Goal: Task Accomplishment & Management: Use online tool/utility

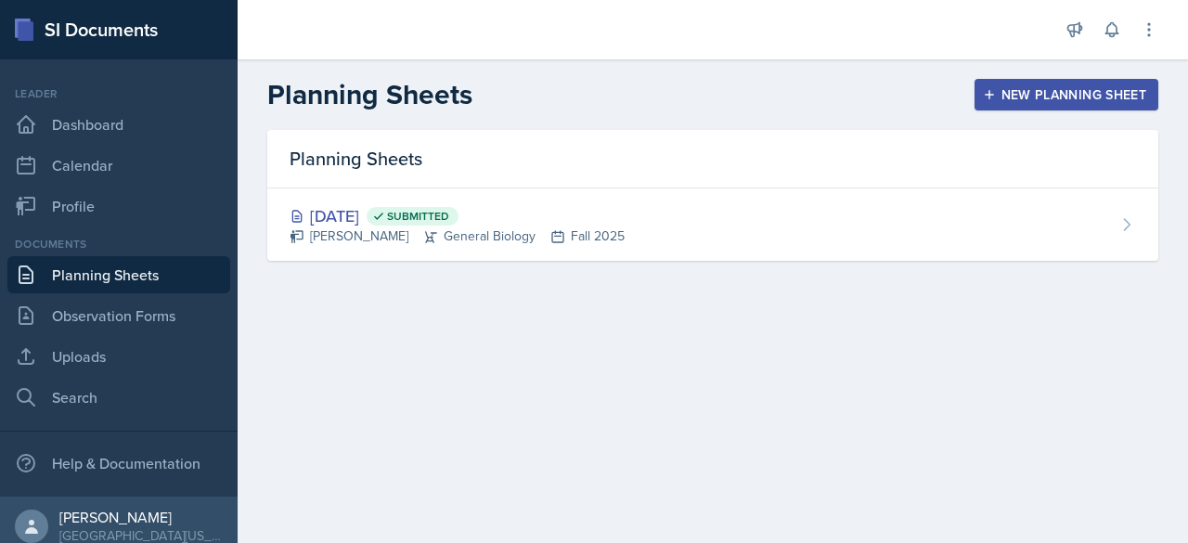
click at [591, 97] on div "New Planning Sheet" at bounding box center [1067, 94] width 160 height 15
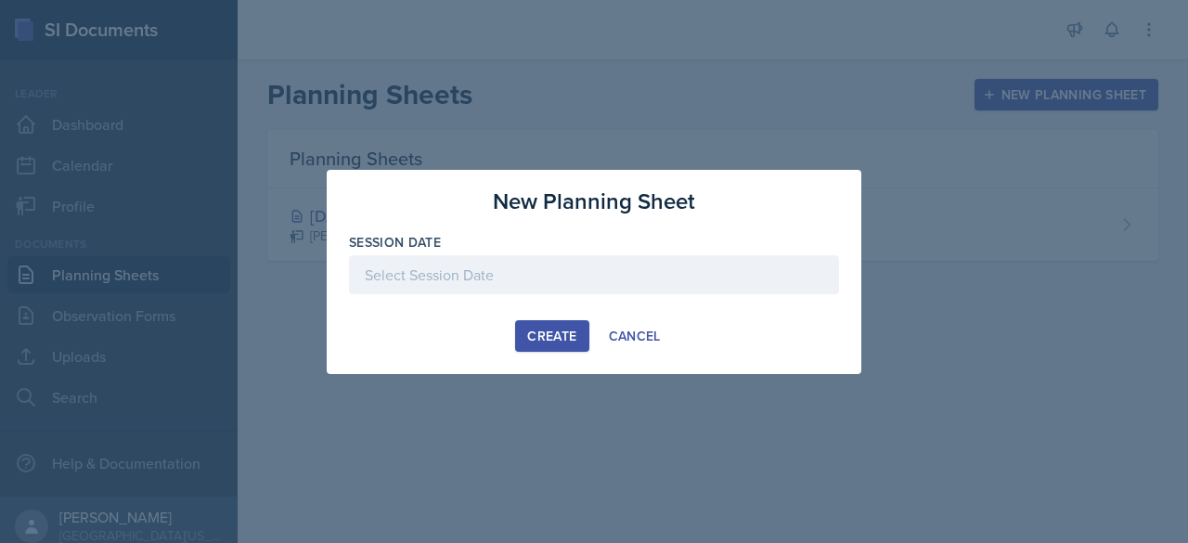
click at [568, 264] on div at bounding box center [594, 274] width 490 height 39
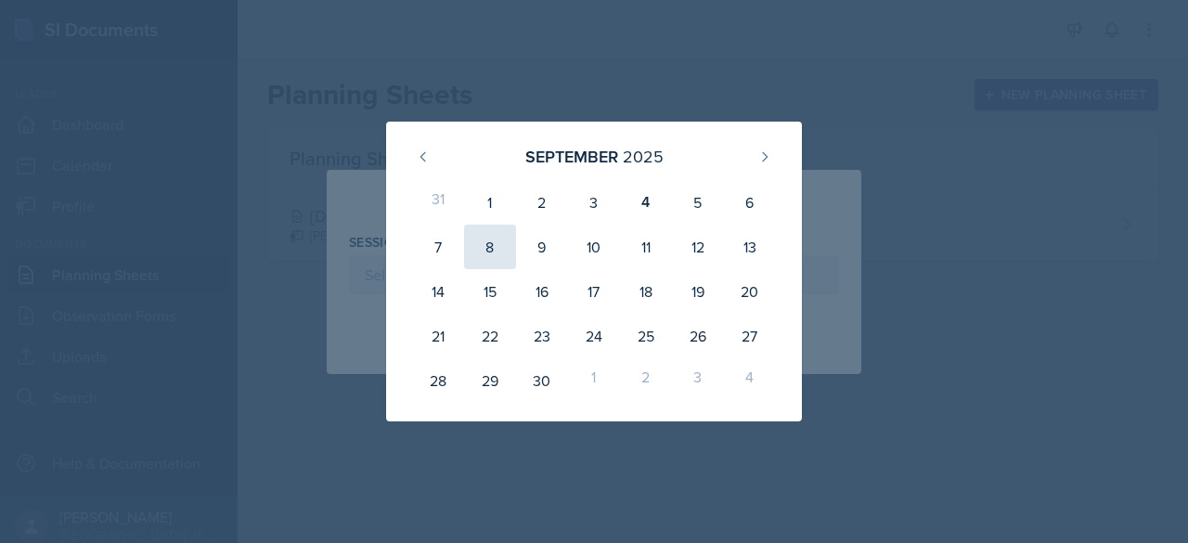
click at [484, 258] on div "8" at bounding box center [490, 247] width 52 height 45
type input "[DATE]"
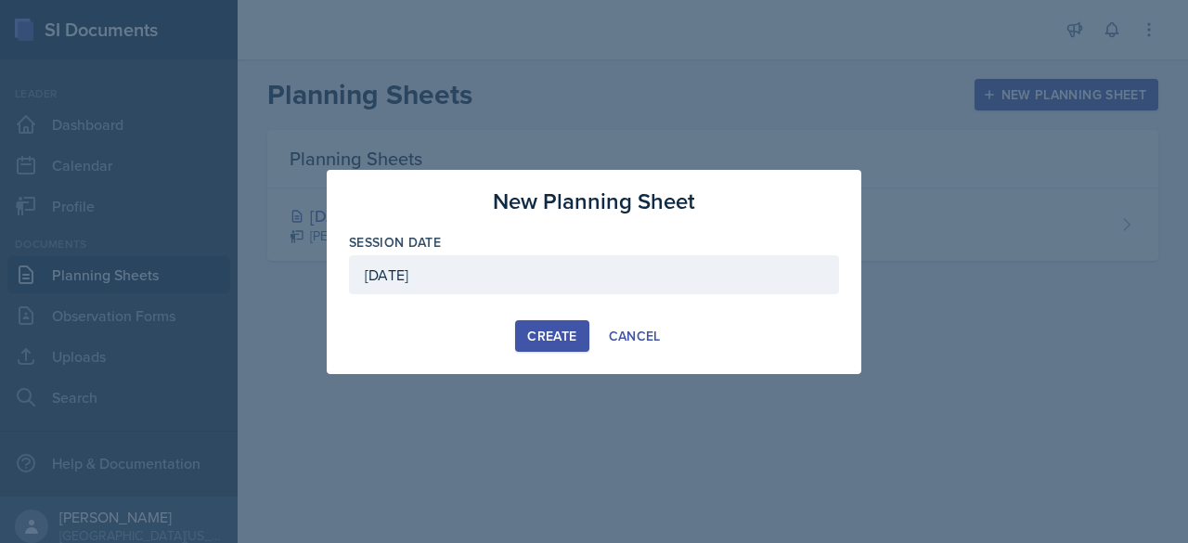
click at [567, 333] on div "Create" at bounding box center [551, 336] width 49 height 15
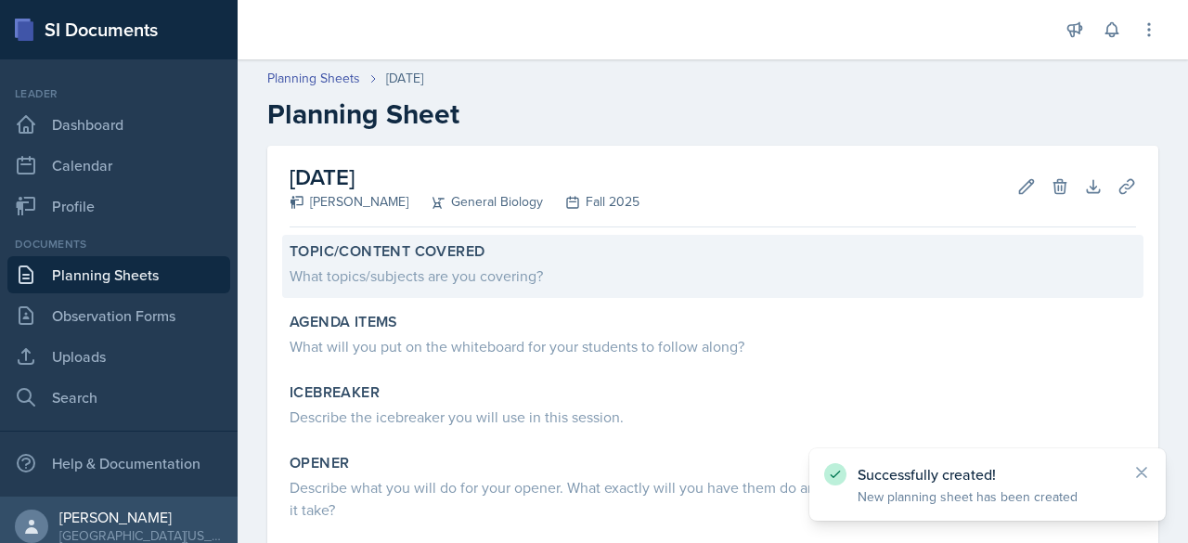
click at [431, 277] on div "What topics/subjects are you covering?" at bounding box center [713, 276] width 846 height 22
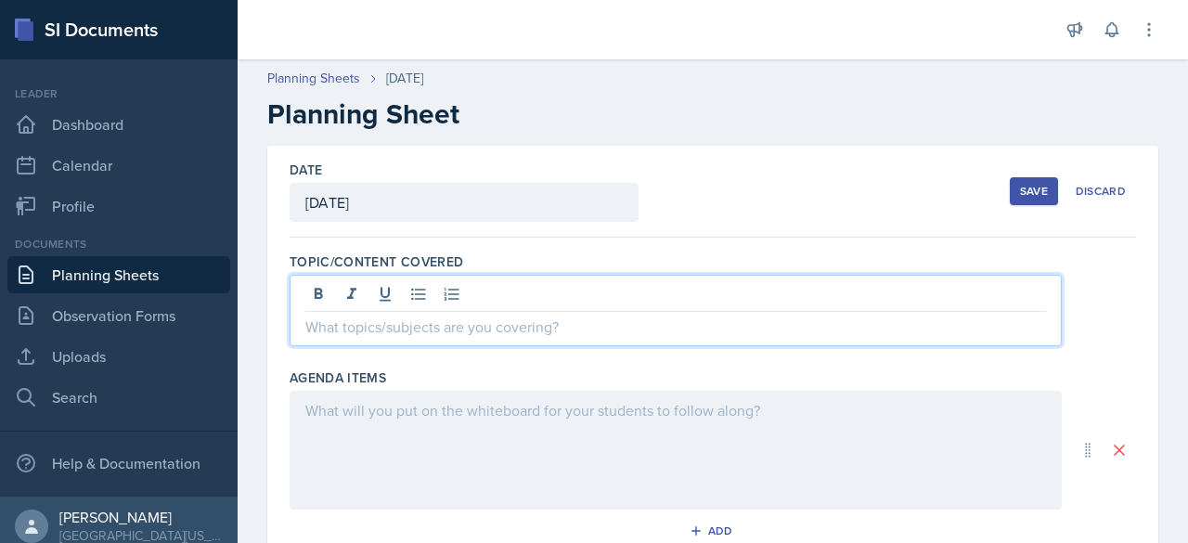
click at [471, 296] on div at bounding box center [676, 310] width 772 height 71
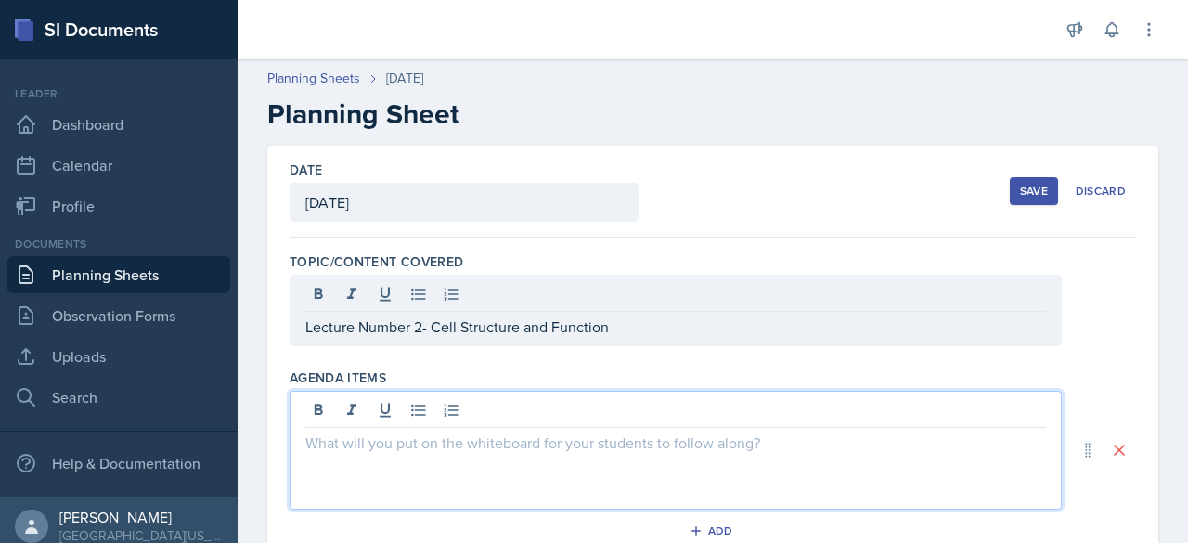
click at [369, 417] on div at bounding box center [676, 450] width 772 height 119
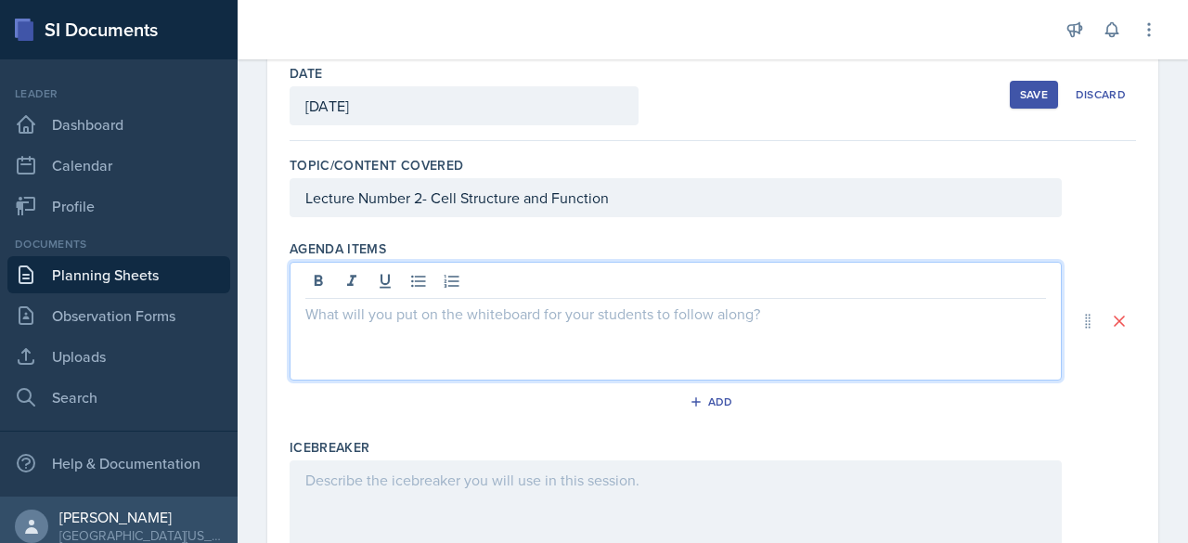
scroll to position [110, 0]
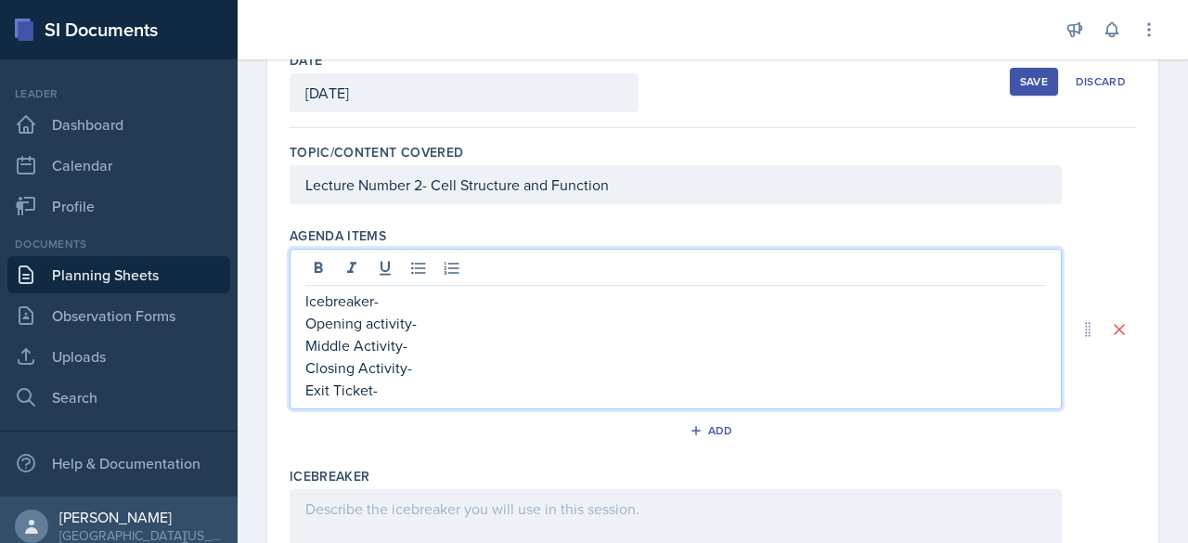
click at [405, 294] on p "Icebreaker-" at bounding box center [675, 301] width 741 height 22
click at [464, 318] on p "Opening activity-" at bounding box center [675, 323] width 741 height 22
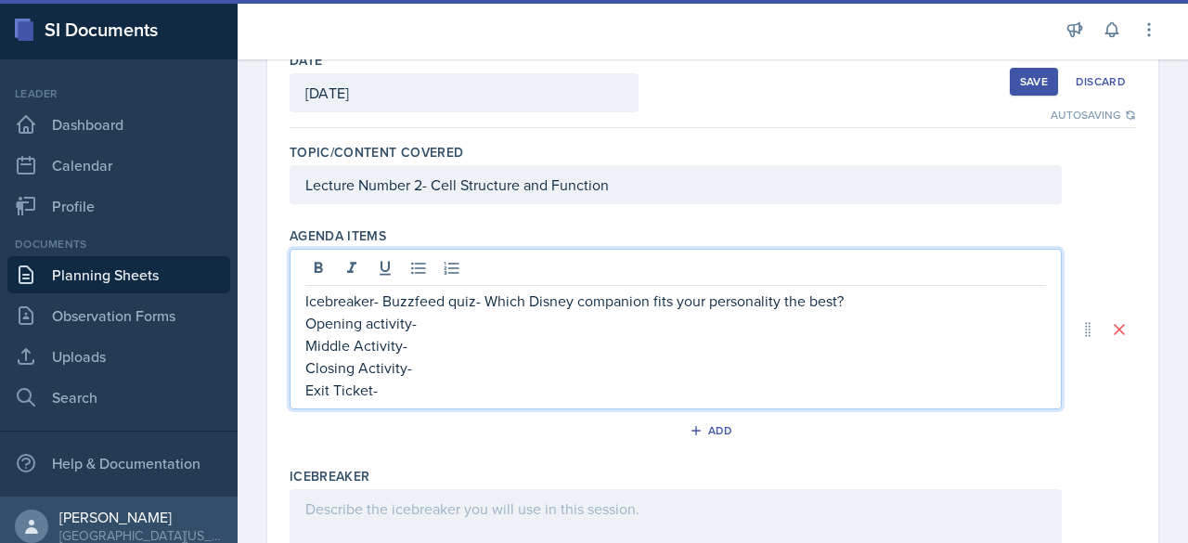
click at [575, 291] on p "Icebreaker- Buzzfeed quiz- Which Disney companion fits your personality the bes…" at bounding box center [675, 301] width 741 height 22
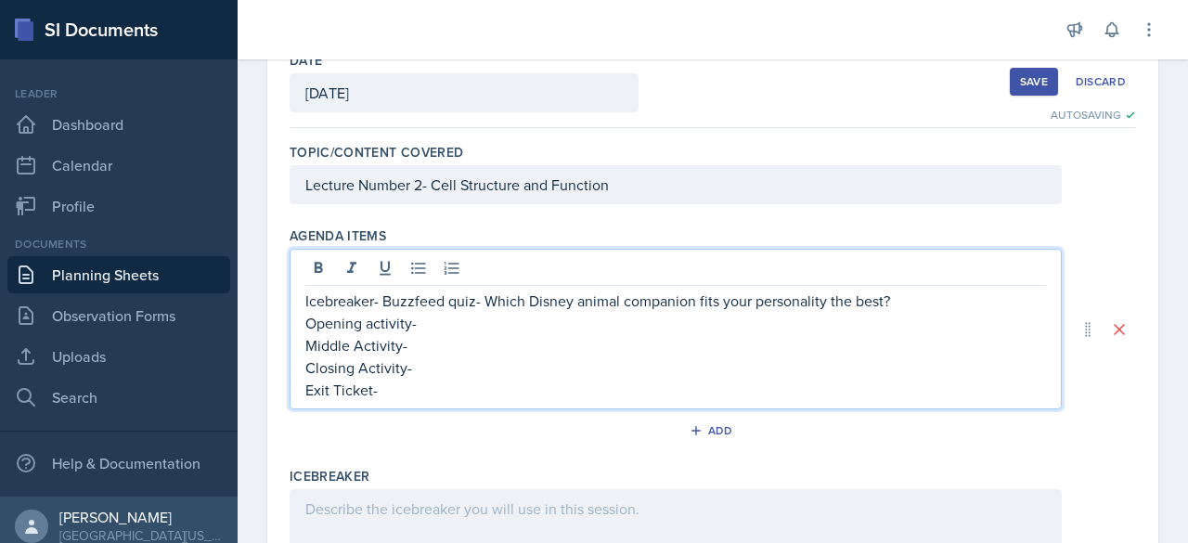
click at [482, 324] on p "Opening activity-" at bounding box center [675, 323] width 741 height 22
click at [451, 343] on p "Middle Activity-" at bounding box center [675, 345] width 741 height 22
click at [439, 374] on p "Closing Activity-" at bounding box center [675, 367] width 741 height 22
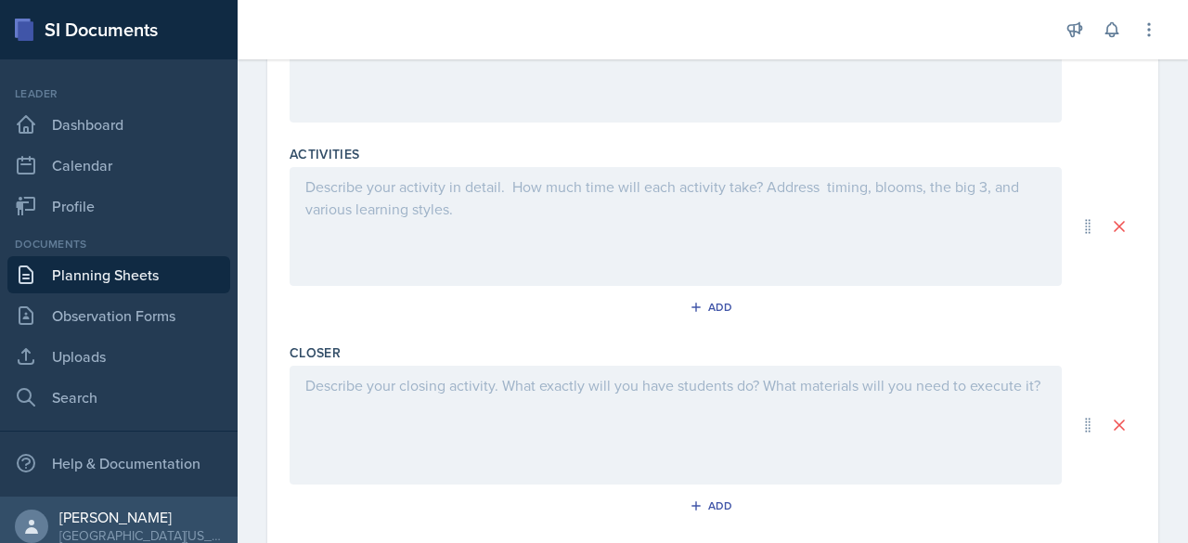
scroll to position [805, 0]
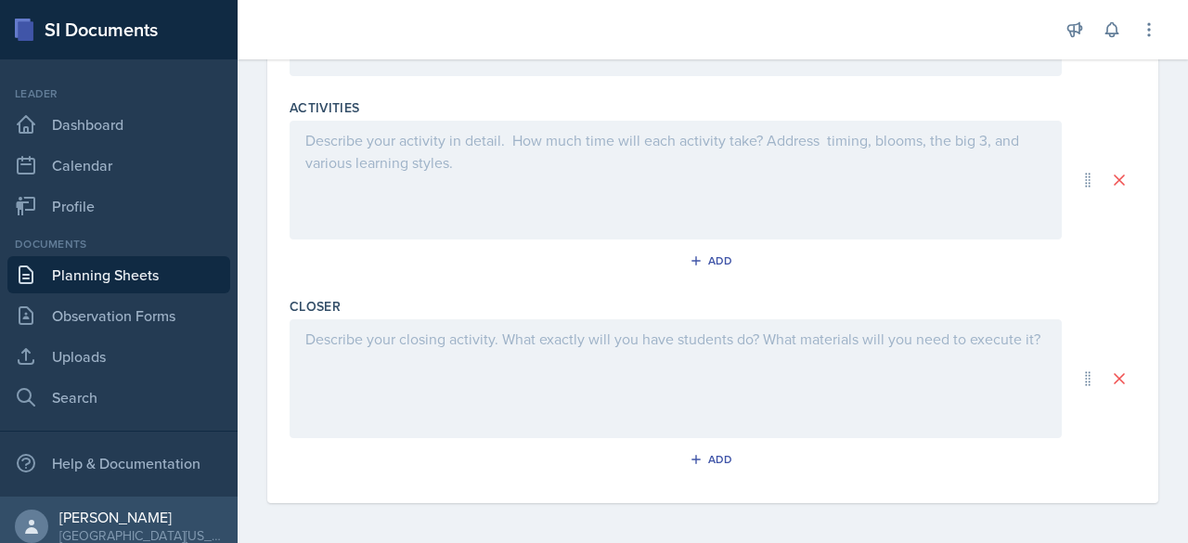
click at [396, 359] on div at bounding box center [676, 378] width 772 height 119
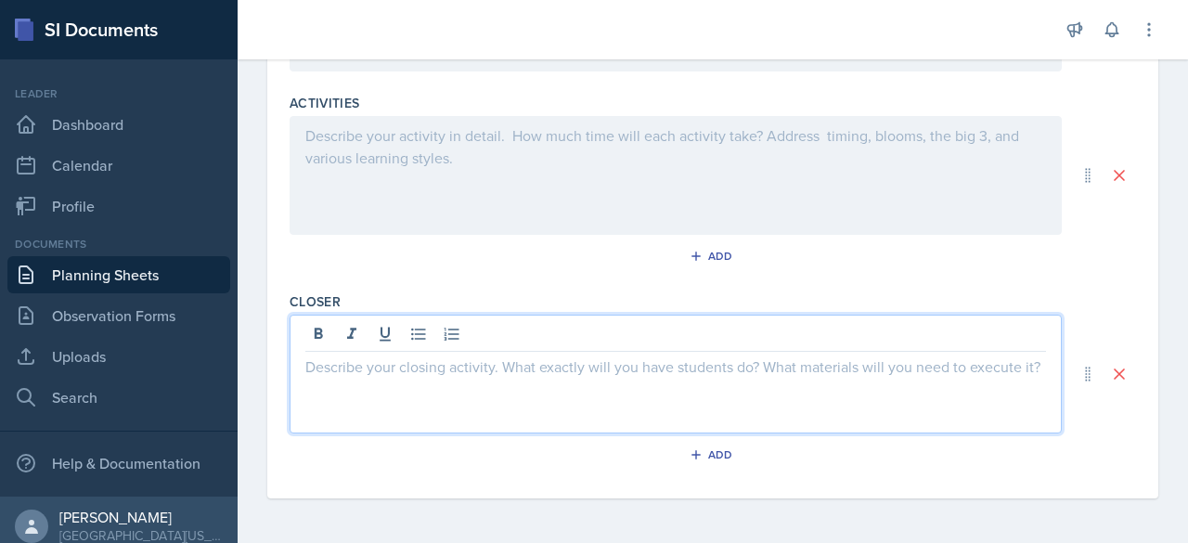
scroll to position [772, 0]
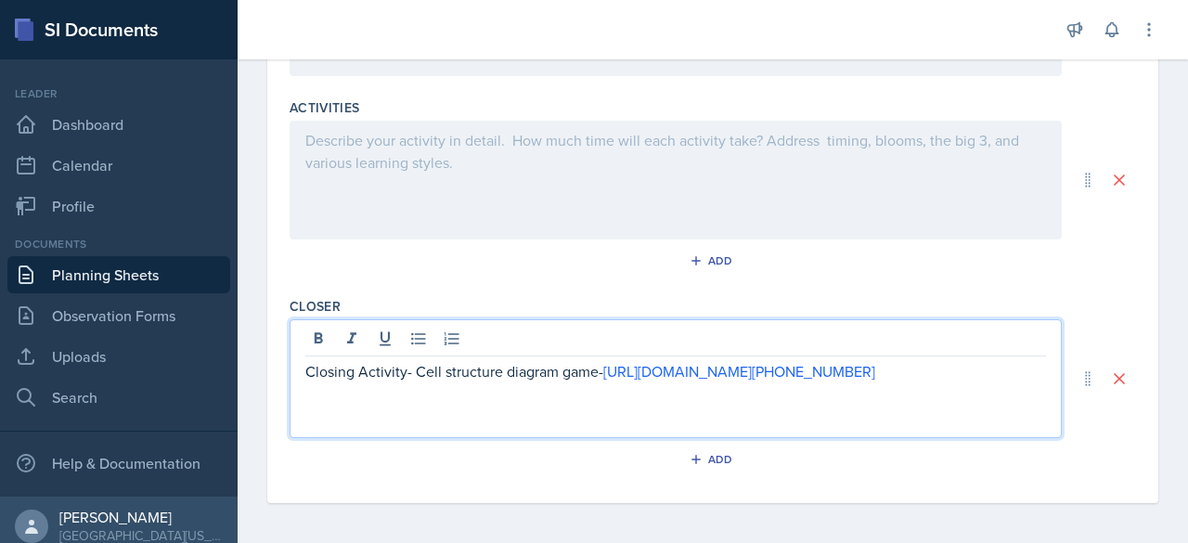
click at [591, 361] on p "Closing Activity- Cell structure diagram game- https://wordwall.net/resource/36…" at bounding box center [675, 371] width 741 height 22
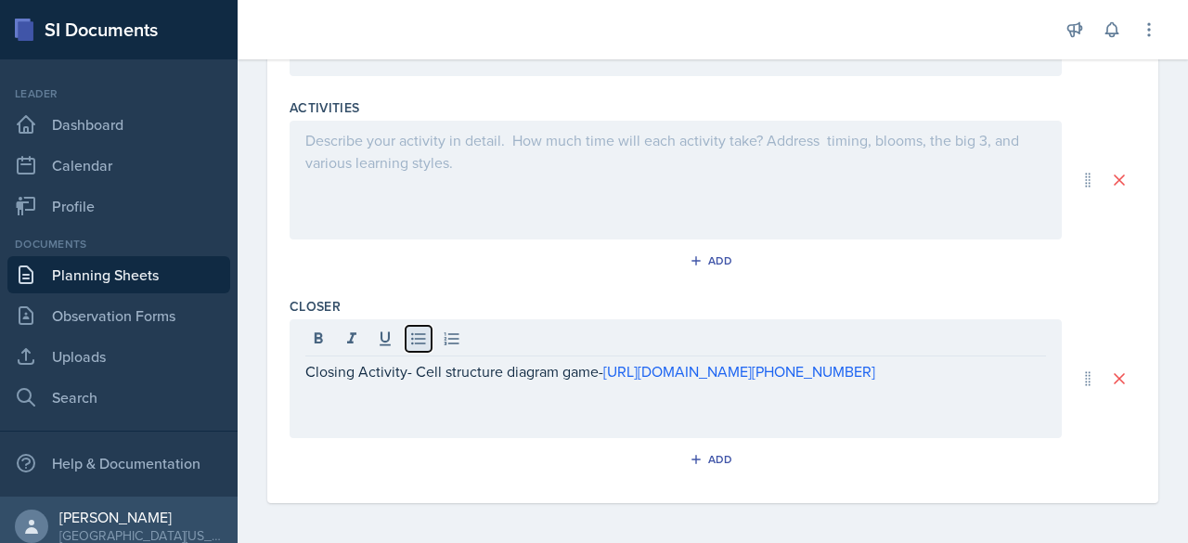
click at [414, 339] on icon at bounding box center [418, 338] width 19 height 19
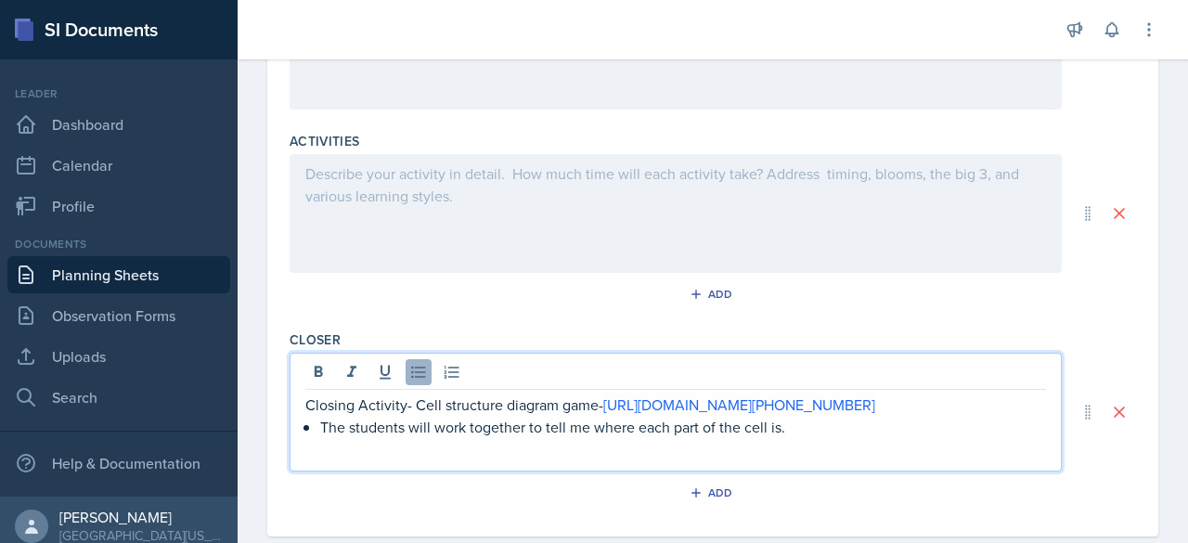
scroll to position [741, 0]
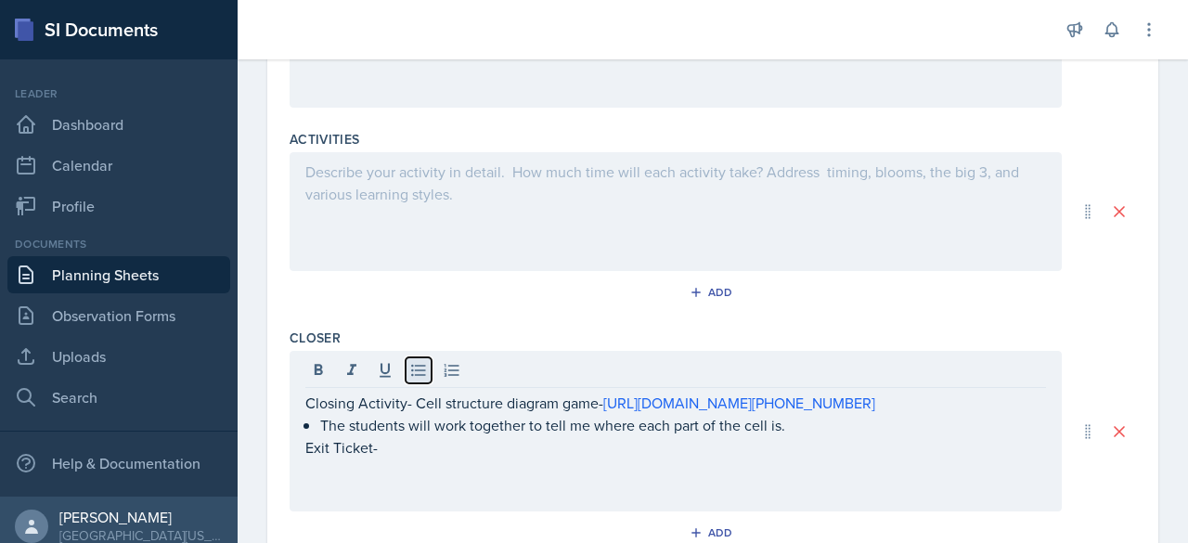
click at [416, 369] on icon at bounding box center [418, 370] width 19 height 19
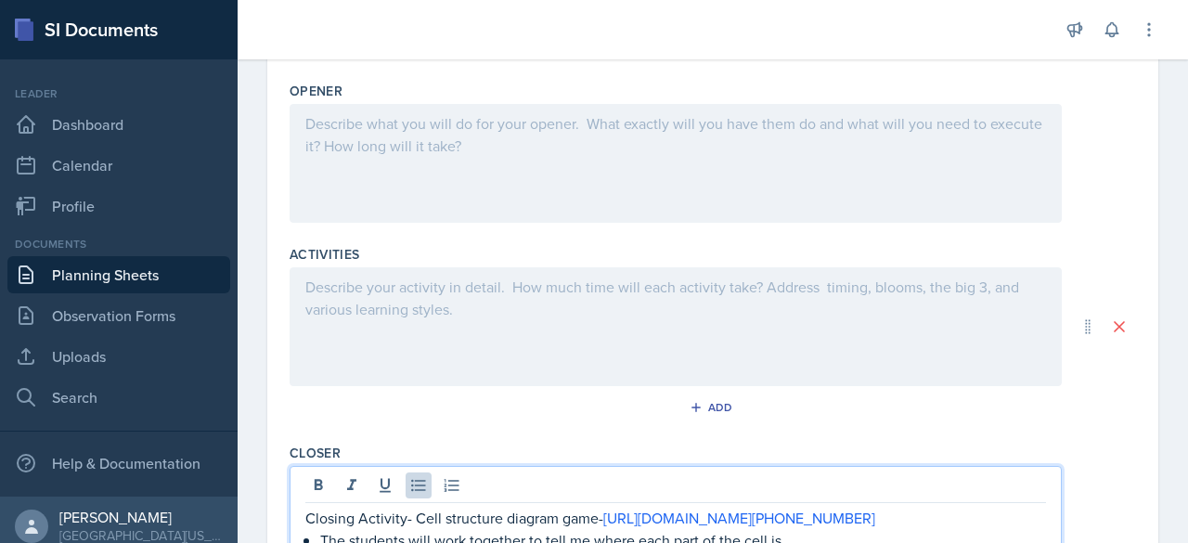
scroll to position [658, 0]
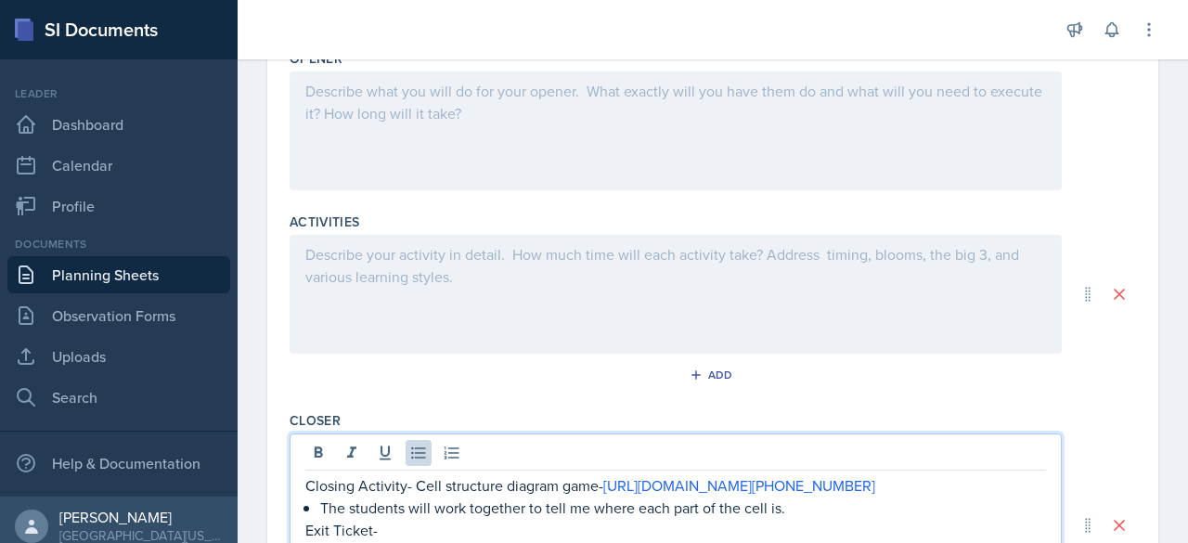
click at [343, 265] on p at bounding box center [675, 254] width 741 height 22
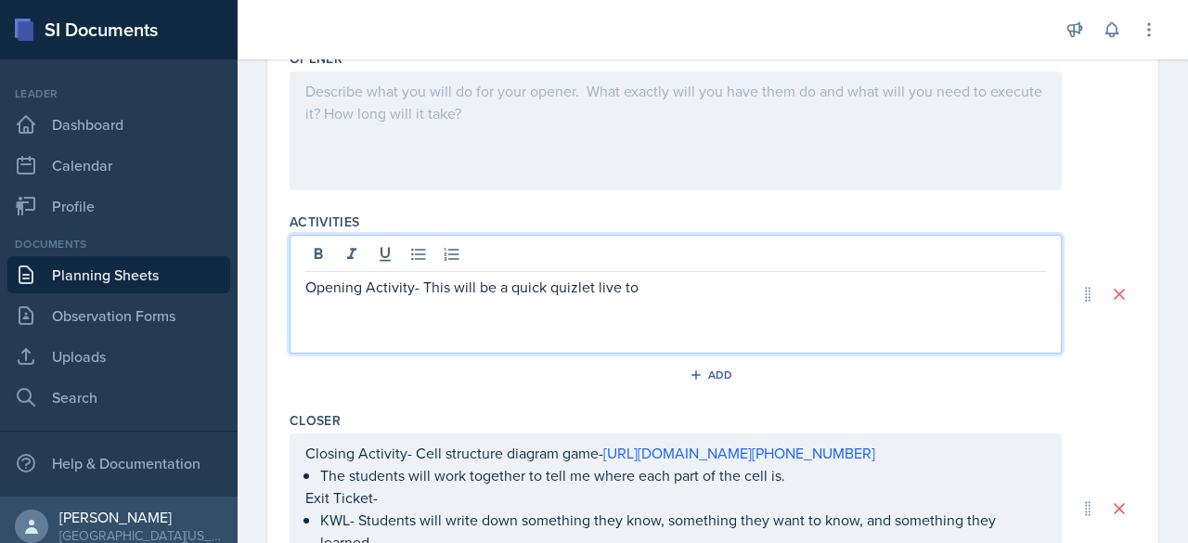
click at [561, 285] on p "Opening Activity- This will be a quick quizlet live to" at bounding box center [675, 287] width 741 height 22
drag, startPoint x: 598, startPoint y: 286, endPoint x: 568, endPoint y: 278, distance: 30.6
click at [568, 278] on p "Opening Activity- This will be a quick quizlet live to" at bounding box center [675, 287] width 741 height 22
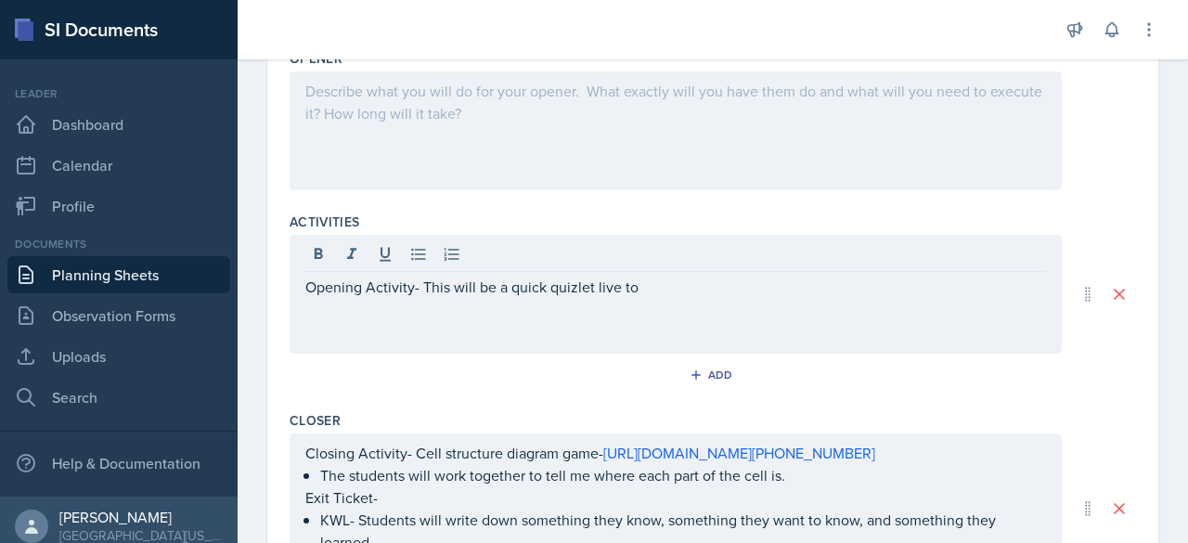
drag, startPoint x: 568, startPoint y: 278, endPoint x: 544, endPoint y: 302, distance: 33.5
click at [544, 302] on div "Opening Activity- This will be a quick quizlet live to" at bounding box center [676, 294] width 772 height 119
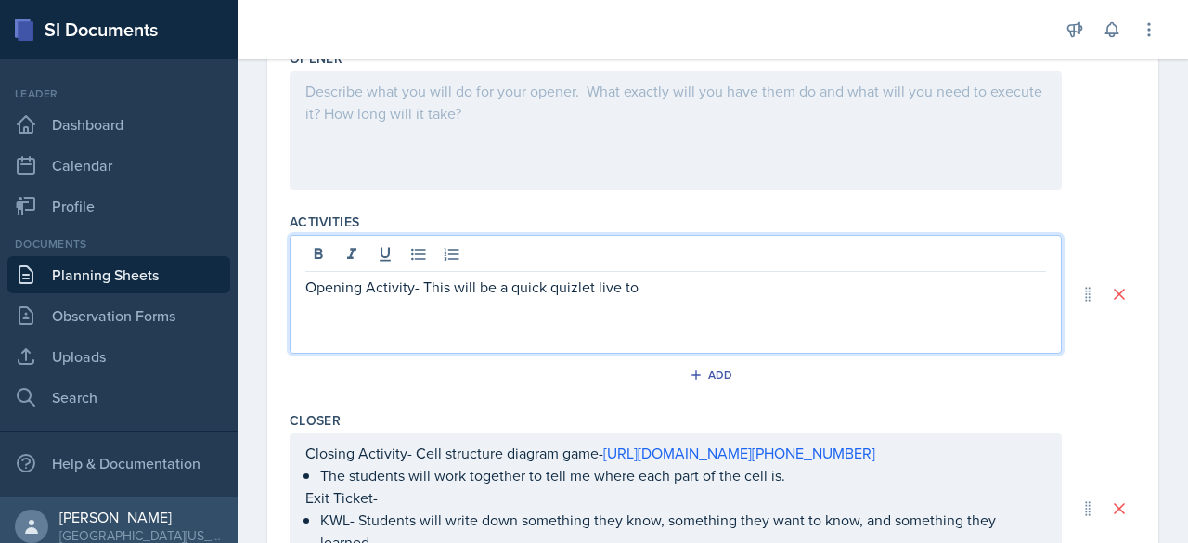
click at [591, 289] on p "Opening Activity- This will be a quick quizlet live to" at bounding box center [675, 287] width 741 height 22
click at [415, 255] on icon at bounding box center [418, 255] width 14 height 12
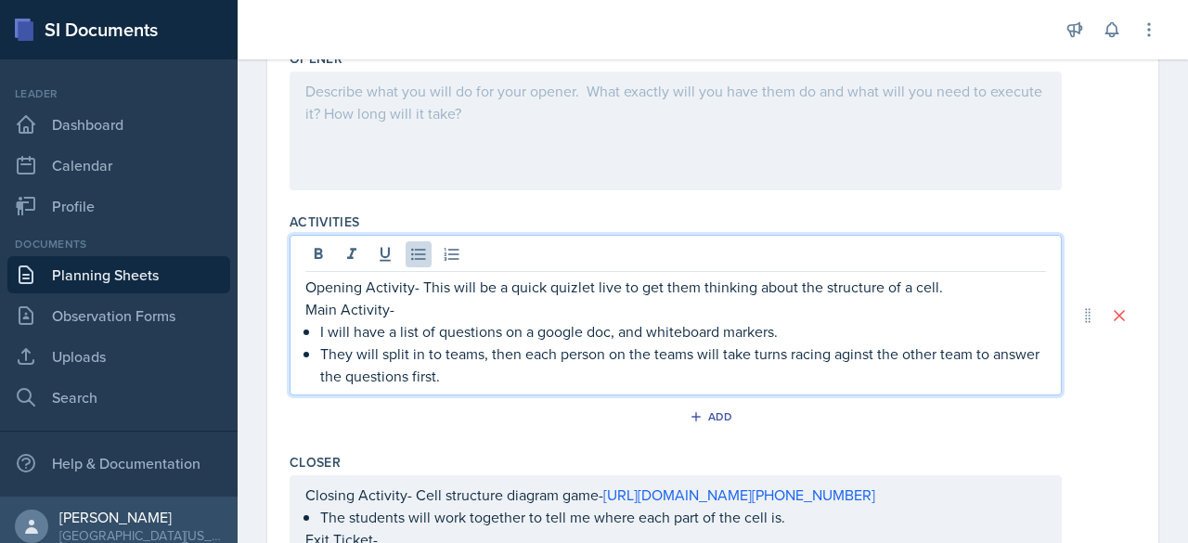
click at [591, 348] on p "They will split in to teams, then each person on the teams will take turns raci…" at bounding box center [683, 364] width 726 height 45
click at [512, 368] on p "They will split in to teams, then each person on the teams will take turns raci…" at bounding box center [683, 364] width 726 height 45
click at [559, 289] on p "Opening Activity- This will be a quick quizlet live to get them thinking about …" at bounding box center [675, 287] width 741 height 22
click at [580, 362] on p "They will split in to teams, then each person on the teams will take turns raci…" at bounding box center [683, 364] width 726 height 45
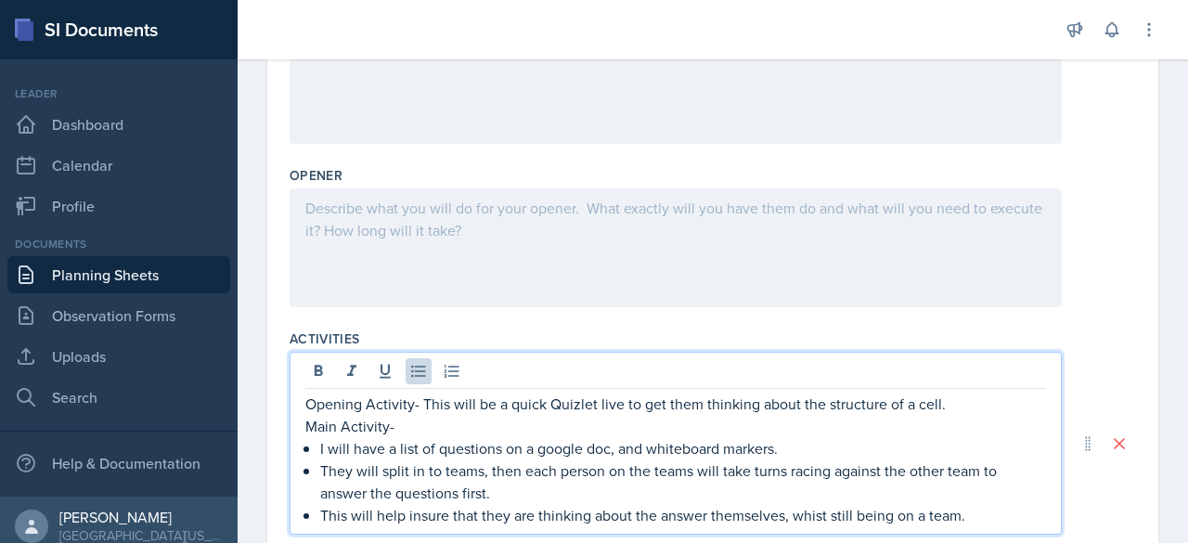
scroll to position [542, 0]
drag, startPoint x: 405, startPoint y: 428, endPoint x: 386, endPoint y: 424, distance: 18.9
click at [386, 424] on p "Main Activity-" at bounding box center [675, 425] width 741 height 22
click at [443, 419] on p "Main Activity-" at bounding box center [675, 425] width 741 height 22
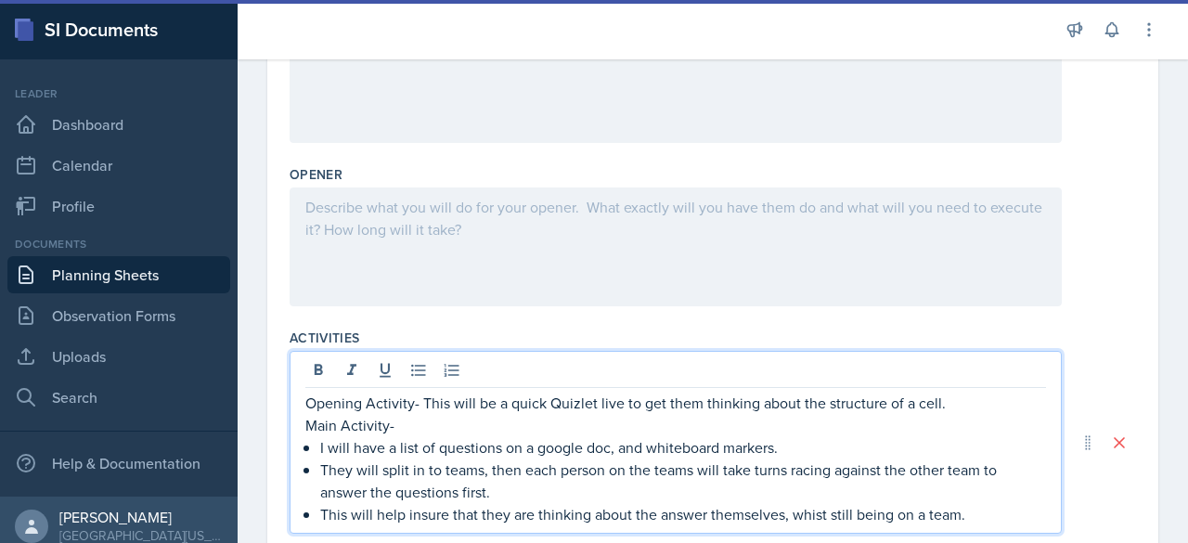
click at [469, 405] on p "Opening Activity- This will be a quick Quizlet live to get them thinking about …" at bounding box center [675, 403] width 741 height 22
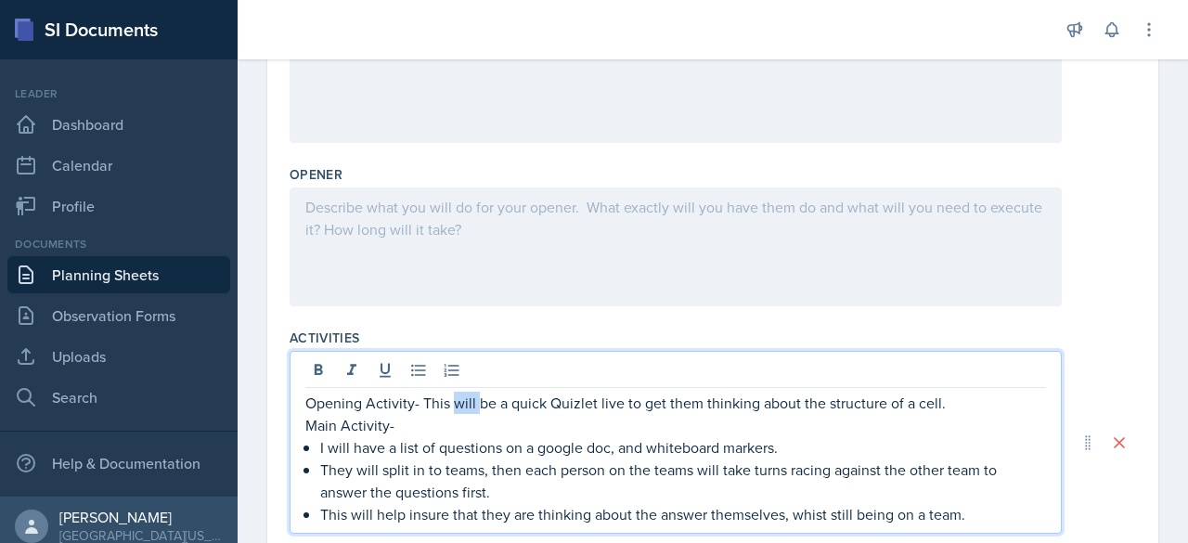
copy p "Opening Activity- This will be a quick Quizlet live to get them thinking about …"
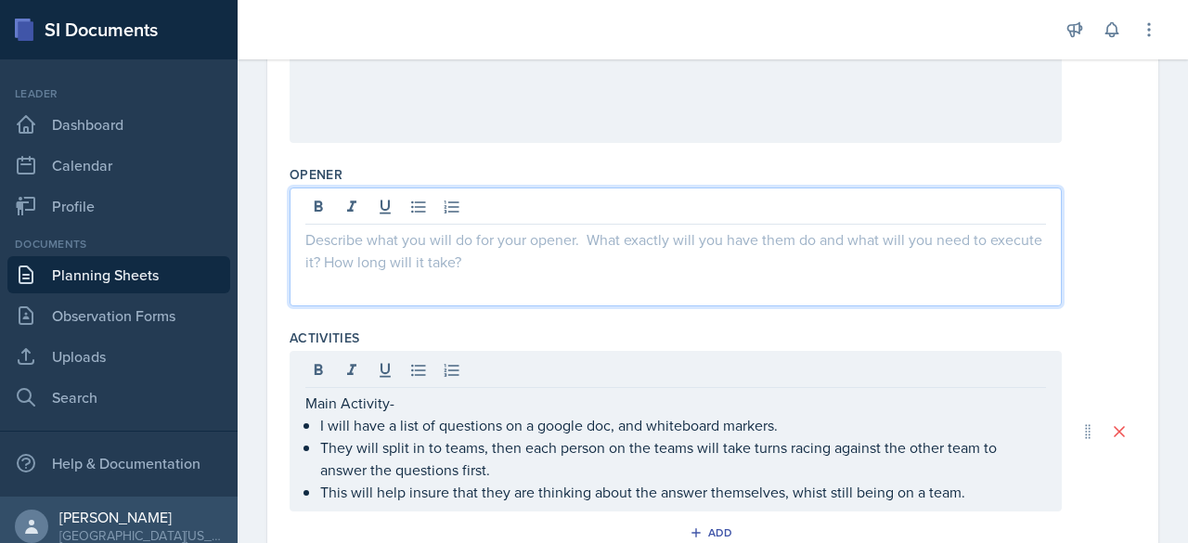
click at [353, 196] on div at bounding box center [676, 246] width 772 height 119
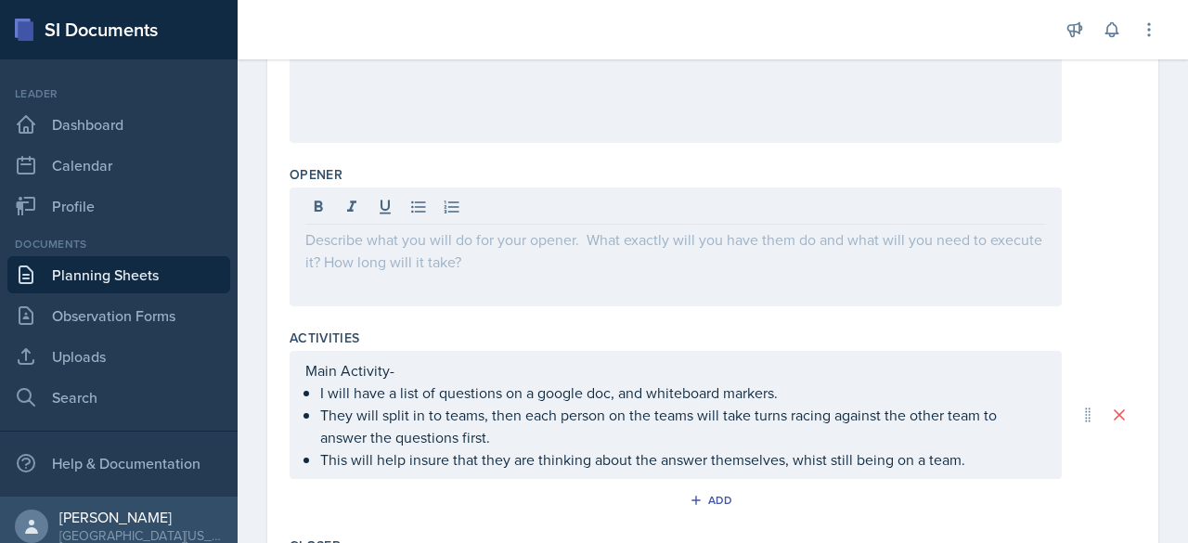
drag, startPoint x: 353, startPoint y: 196, endPoint x: 319, endPoint y: 244, distance: 58.7
click at [319, 244] on p at bounding box center [675, 239] width 741 height 22
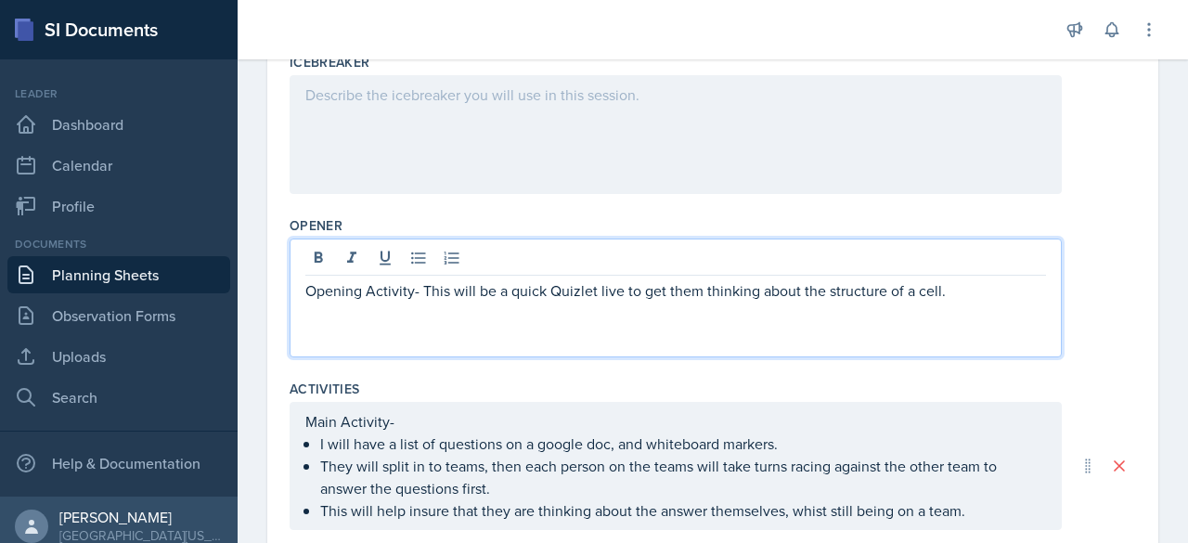
scroll to position [486, 0]
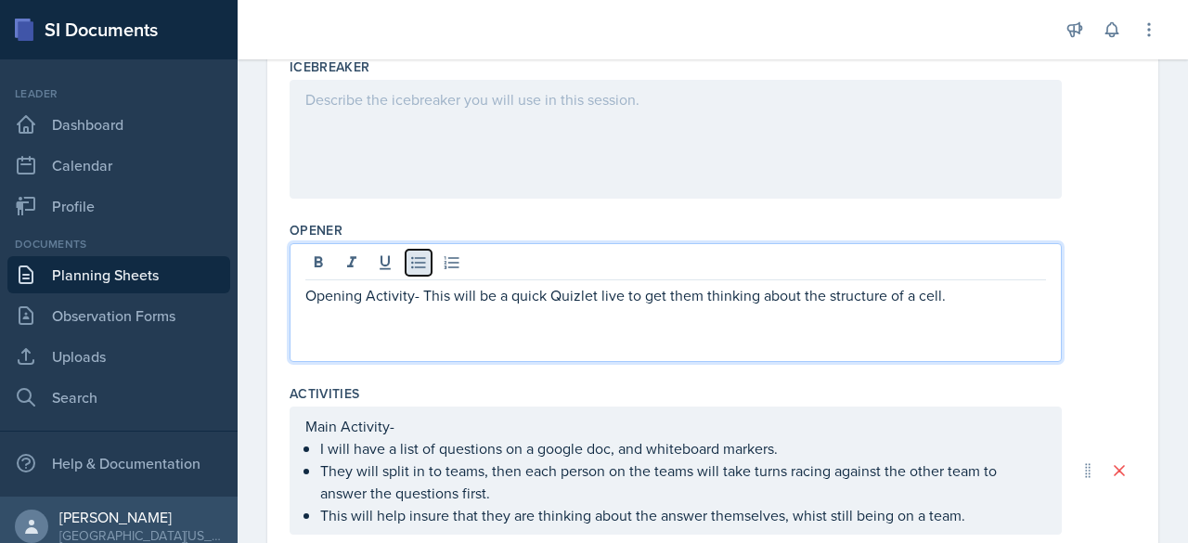
click at [418, 258] on icon at bounding box center [418, 263] width 14 height 12
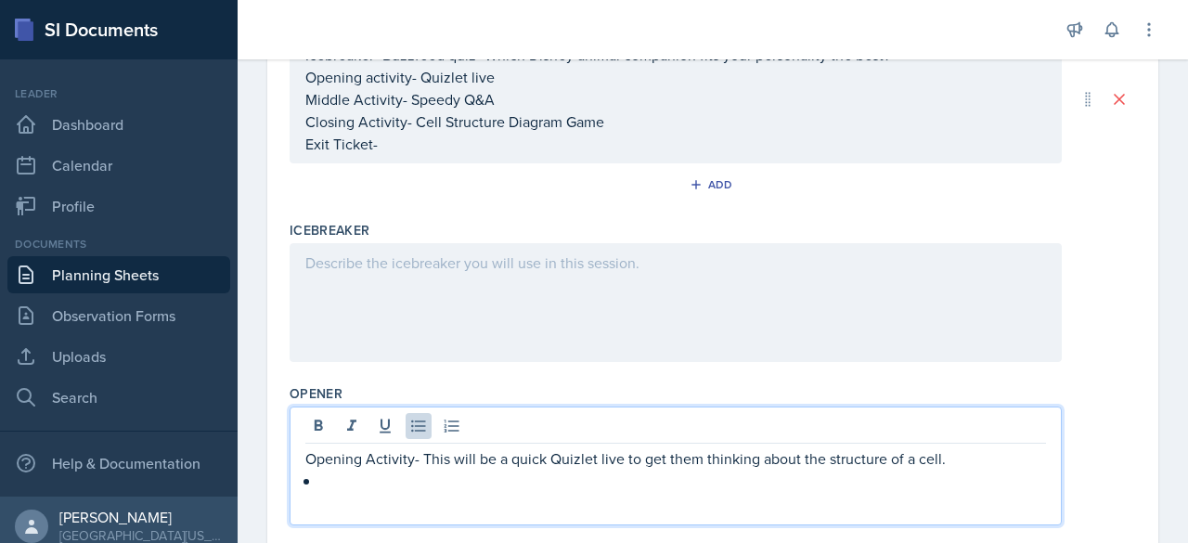
scroll to position [321, 0]
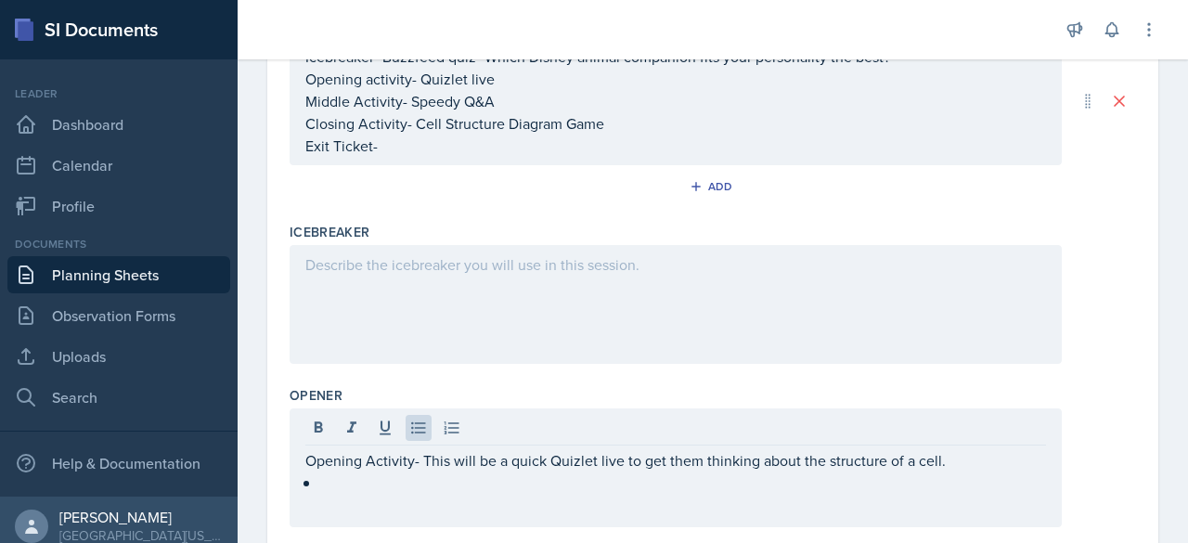
click at [431, 274] on div at bounding box center [676, 304] width 772 height 119
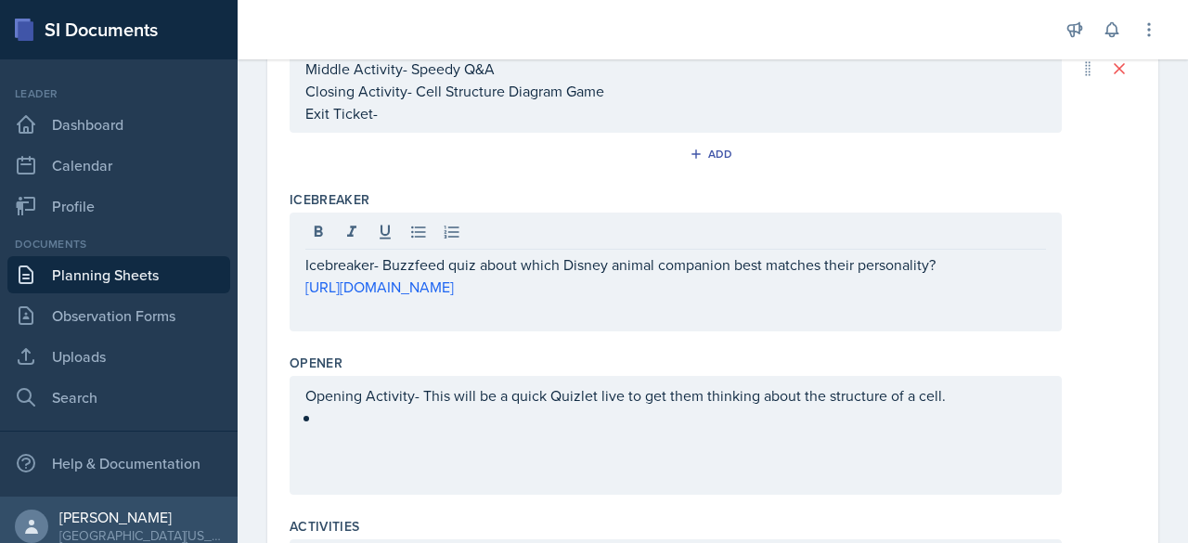
click at [591, 338] on div "Icebreaker Icebreaker- Buzzfeed quiz about which Disney animal companion best m…" at bounding box center [713, 264] width 846 height 163
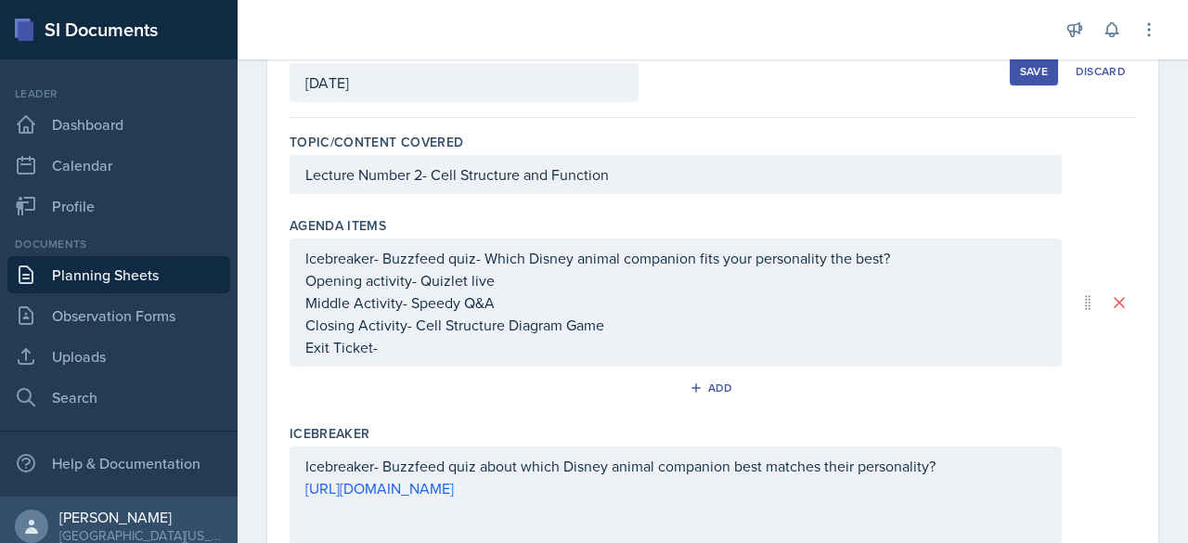
scroll to position [152, 0]
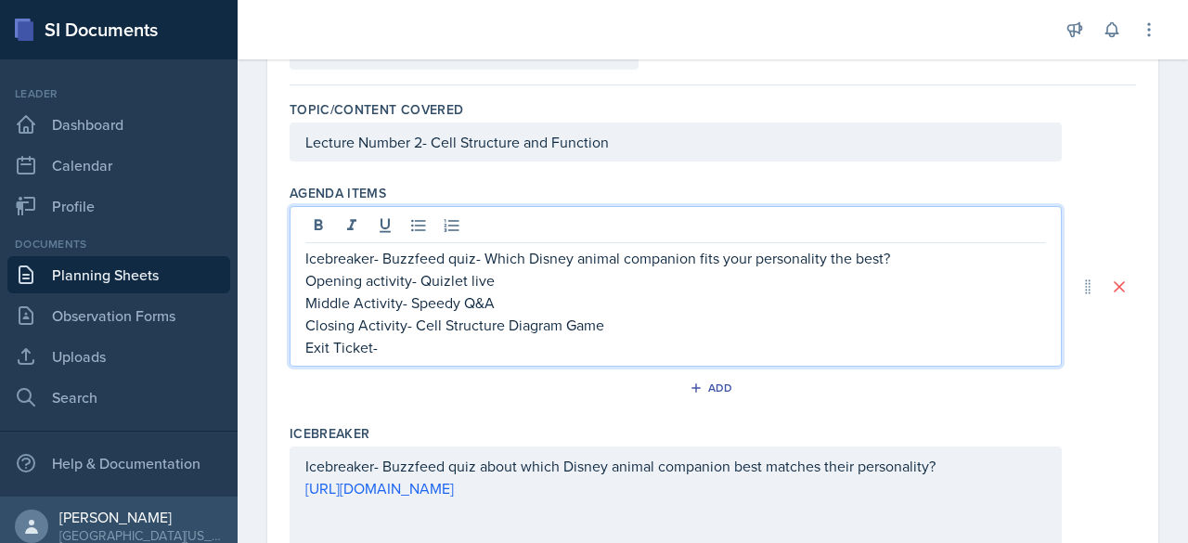
click at [476, 351] on p "Exit Ticket-" at bounding box center [675, 347] width 741 height 22
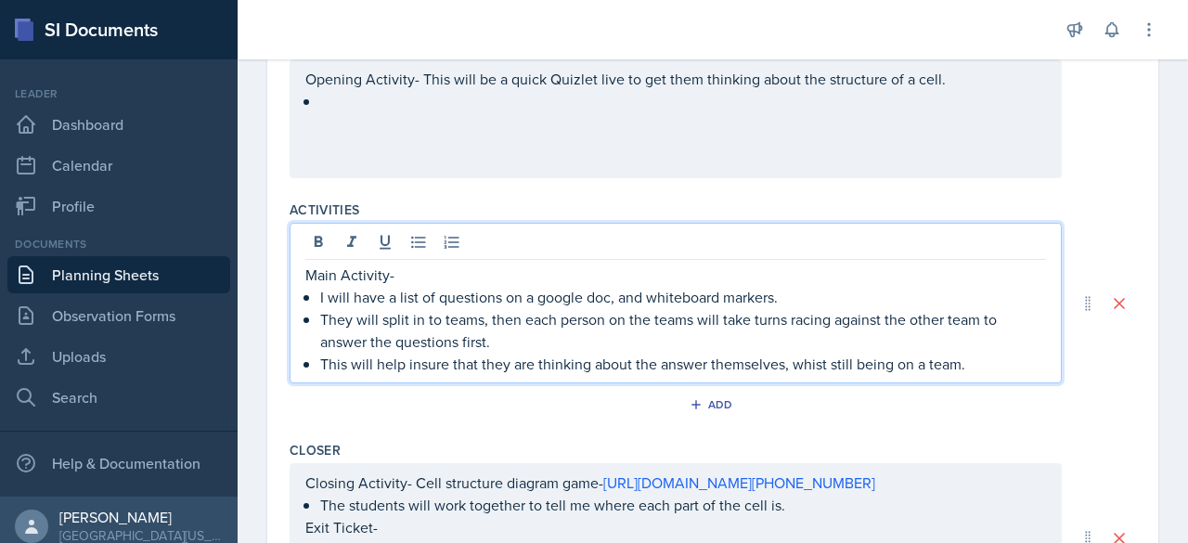
scroll to position [703, 0]
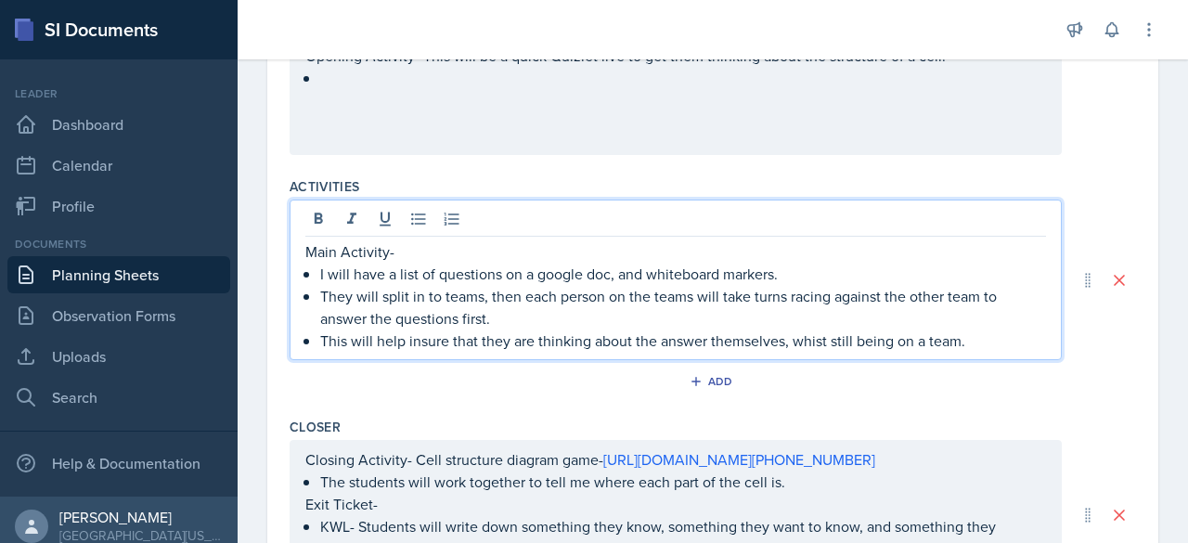
click at [460, 240] on p "Main Activity-" at bounding box center [675, 251] width 741 height 22
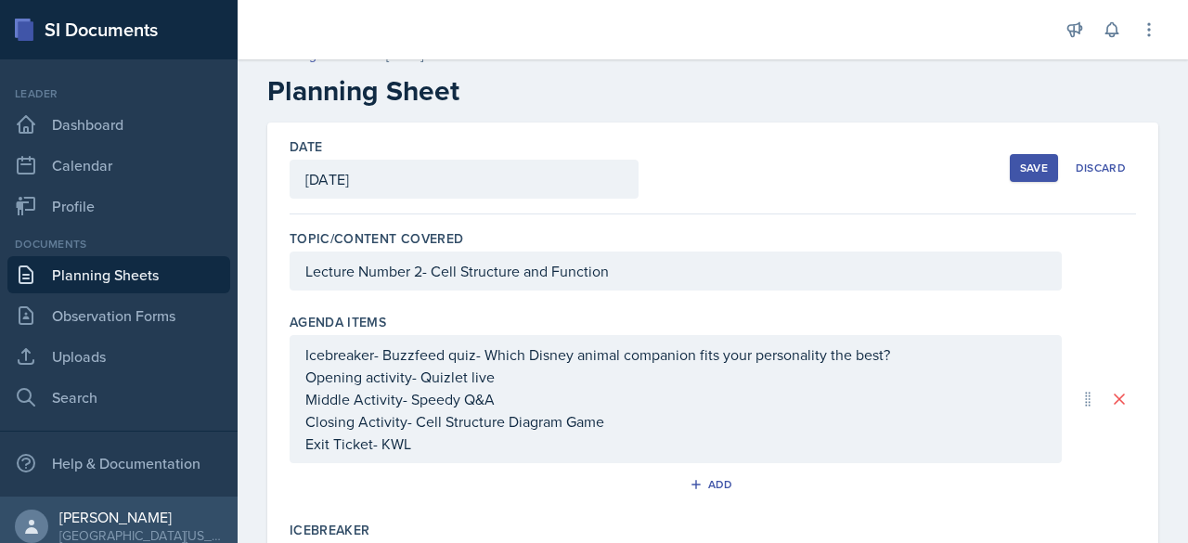
scroll to position [0, 0]
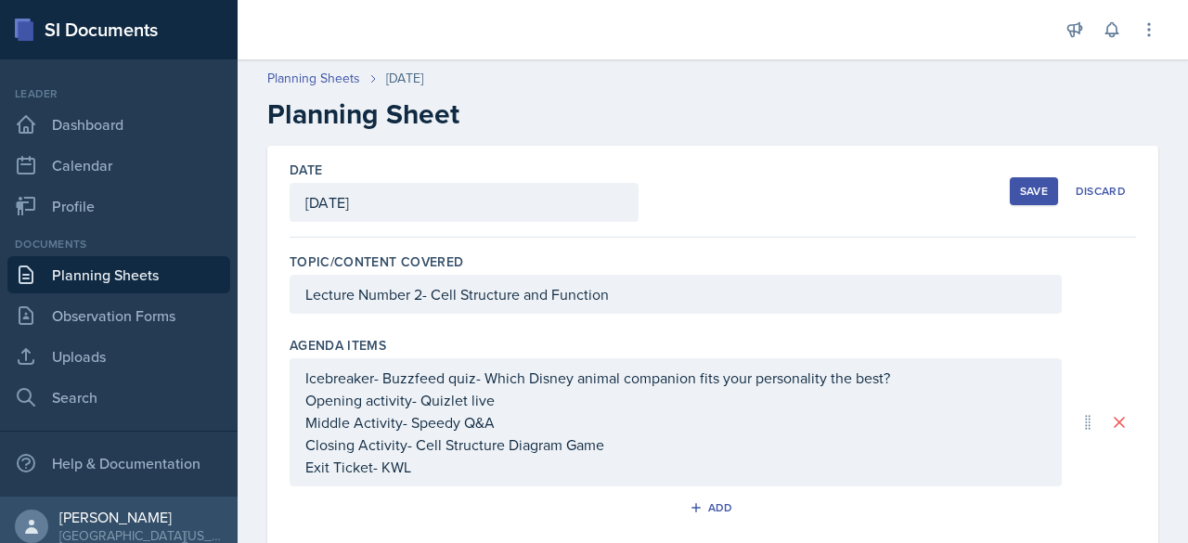
click at [591, 184] on div "Save" at bounding box center [1034, 191] width 28 height 15
